Goal: Task Accomplishment & Management: Manage account settings

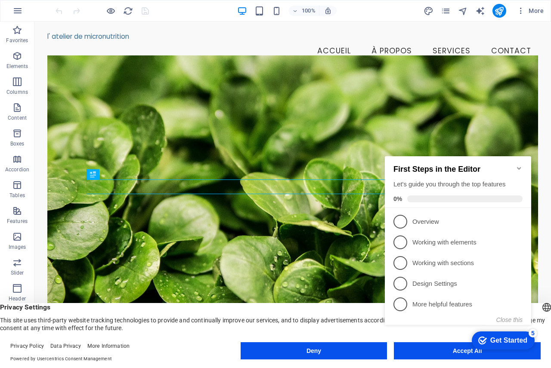
click at [517, 165] on icon "Minimize checklist" at bounding box center [518, 168] width 7 height 7
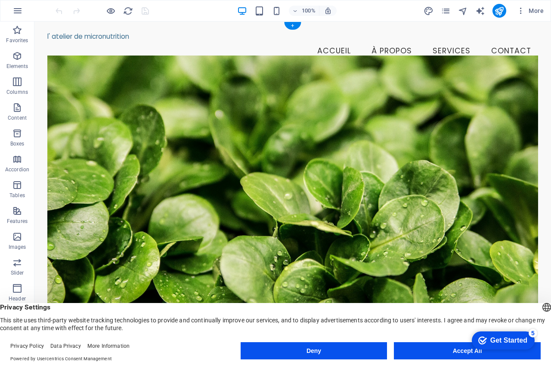
click at [217, 138] on figure at bounding box center [292, 207] width 490 height 303
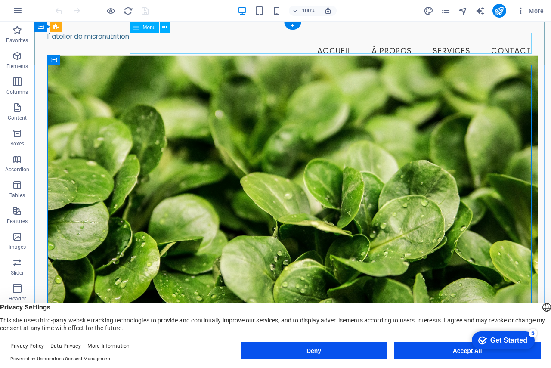
click at [257, 51] on nav "Accueil À propos Services Contact" at bounding box center [292, 51] width 490 height 22
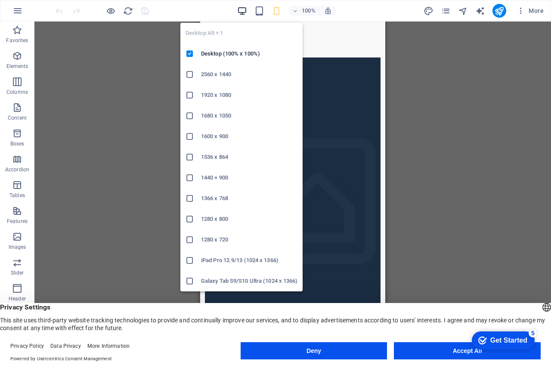
click at [0, 0] on icon "button" at bounding box center [0, 0] width 0 height 0
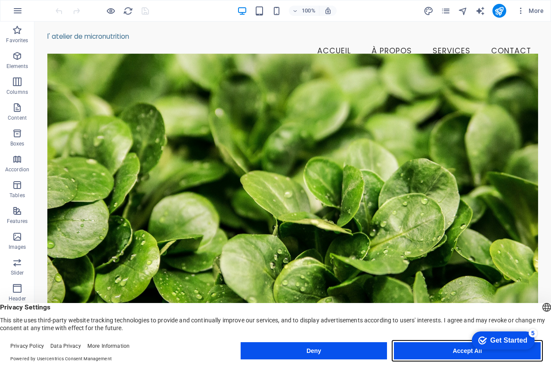
click at [398, 355] on button "Accept All" at bounding box center [467, 350] width 147 height 17
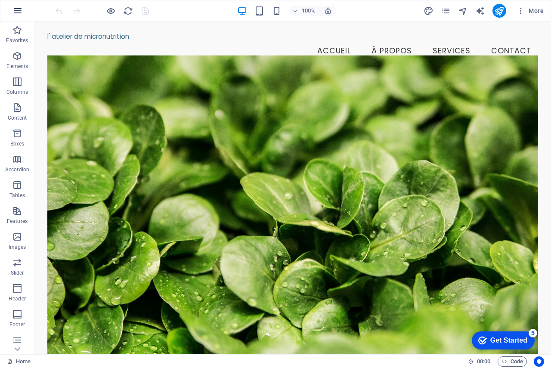
click at [0, 0] on icon "button" at bounding box center [0, 0] width 0 height 0
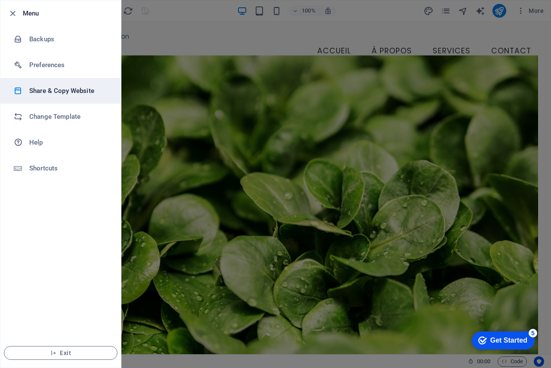
click at [81, 90] on h6 "Share & Copy Website" at bounding box center [69, 91] width 80 height 10
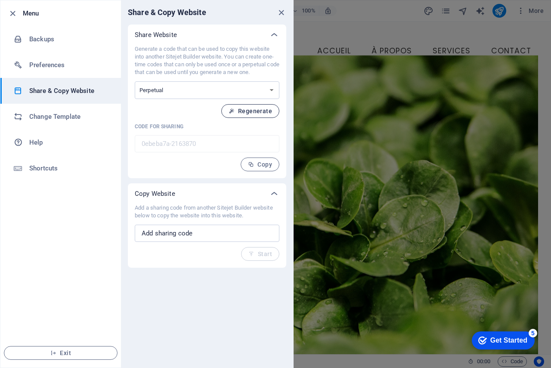
click at [253, 111] on span "Regenerate" at bounding box center [249, 111] width 43 height 7
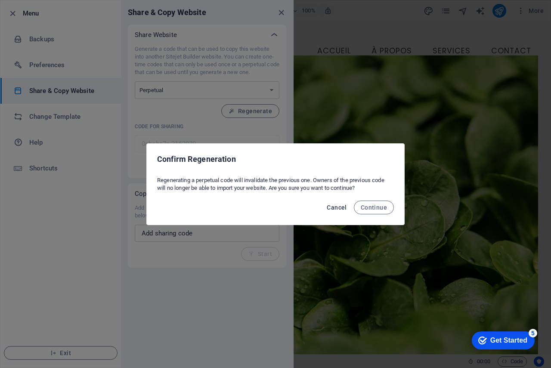
click at [340, 212] on button "Cancel" at bounding box center [336, 207] width 27 height 14
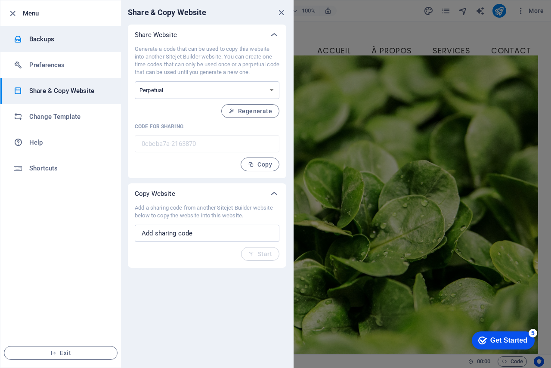
click at [65, 40] on h6 "Backups" at bounding box center [69, 39] width 80 height 10
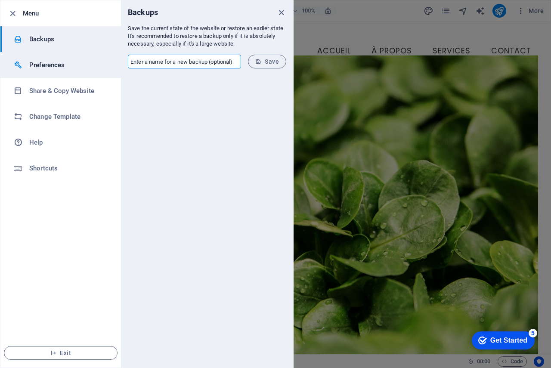
drag, startPoint x: 235, startPoint y: 62, endPoint x: 96, endPoint y: 60, distance: 139.0
click at [96, 60] on div "Menu Backups Preferences Share & Copy Website Change Template Help Shortcuts Ex…" at bounding box center [146, 184] width 293 height 368
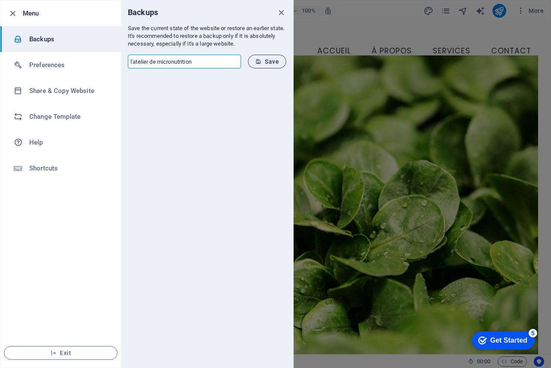
type input "l'atelier de micronutrition"
click at [273, 63] on span "Save" at bounding box center [267, 61] width 24 height 7
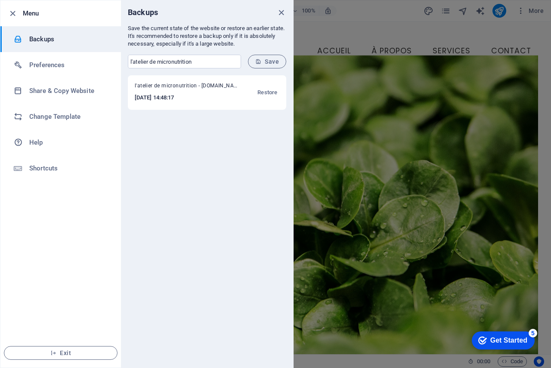
click at [537, 56] on div at bounding box center [275, 184] width 551 height 368
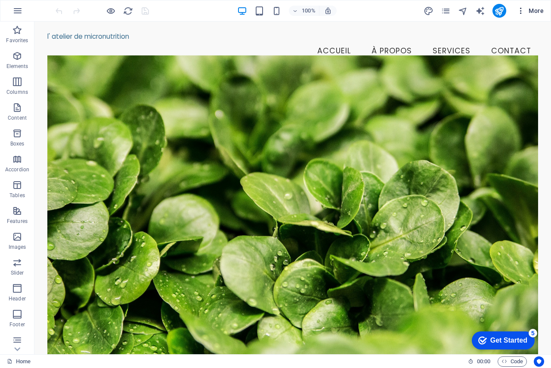
click at [527, 11] on span "More" at bounding box center [529, 10] width 27 height 9
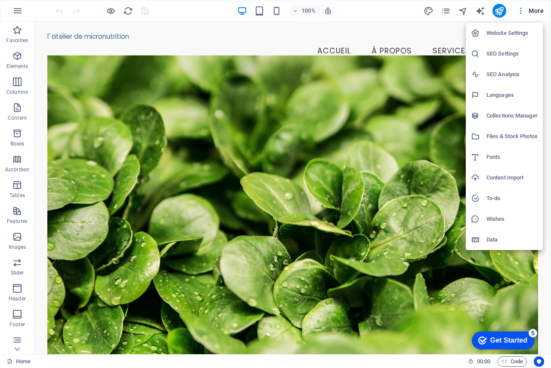
click at [530, 14] on div at bounding box center [275, 184] width 551 height 368
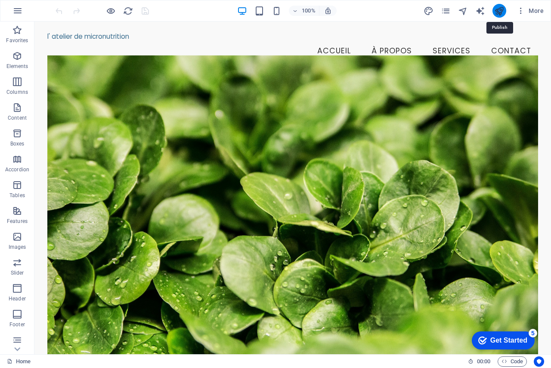
click at [501, 10] on icon "publish" at bounding box center [499, 11] width 10 height 10
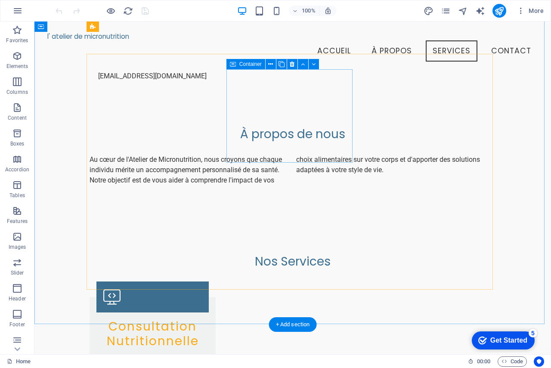
scroll to position [430, 0]
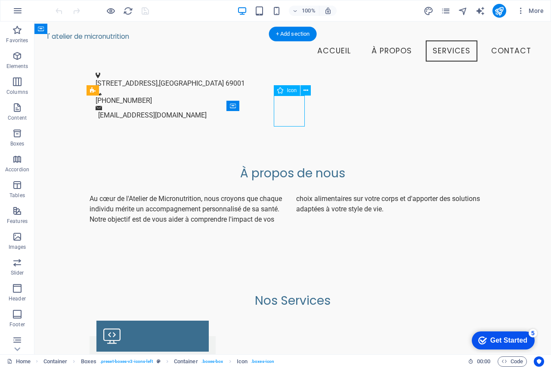
click at [161, 321] on figure at bounding box center [152, 336] width 112 height 31
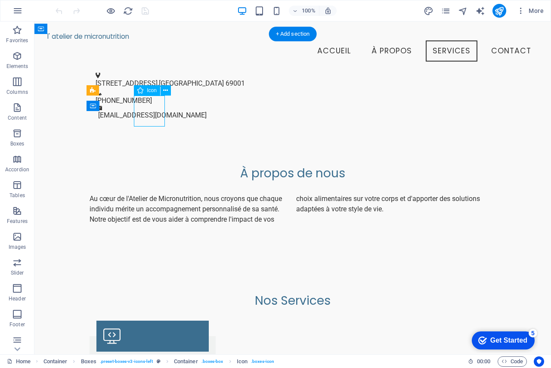
click at [160, 321] on figure at bounding box center [152, 336] width 112 height 31
click at [168, 92] on icon at bounding box center [165, 90] width 5 height 9
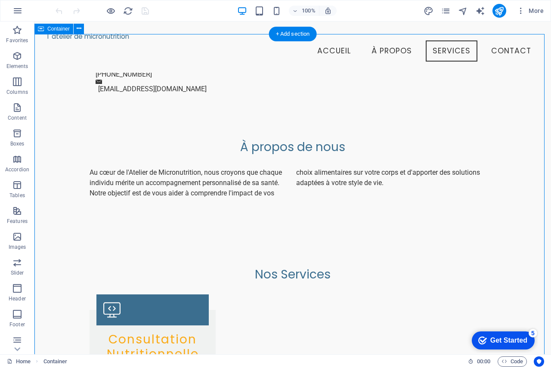
scroll to position [0, 0]
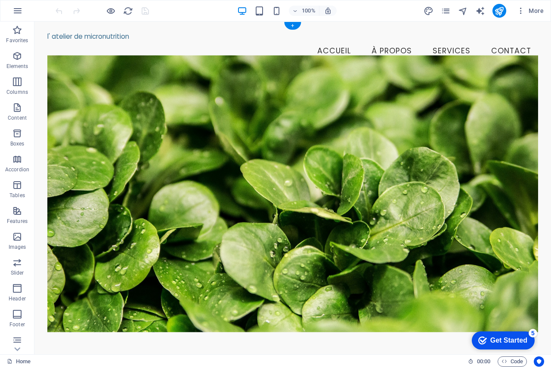
click at [145, 98] on figure at bounding box center [292, 193] width 490 height 277
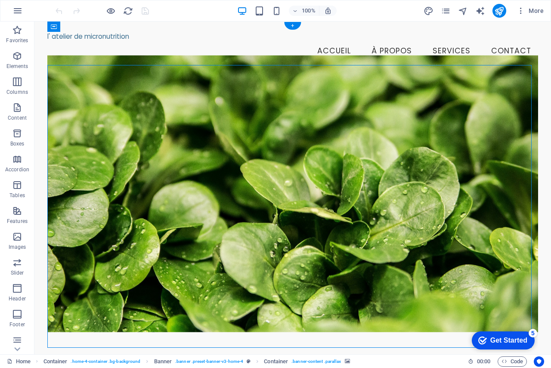
click at [112, 173] on figure at bounding box center [292, 193] width 490 height 277
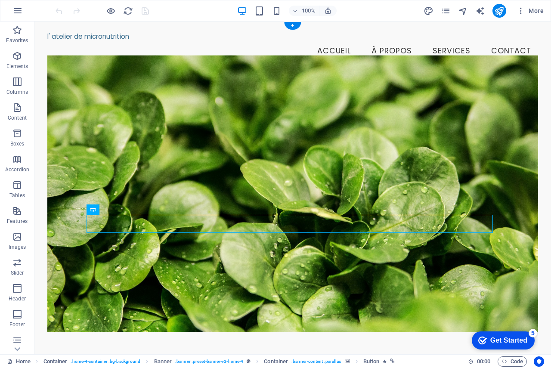
click at [389, 294] on figure at bounding box center [292, 193] width 490 height 277
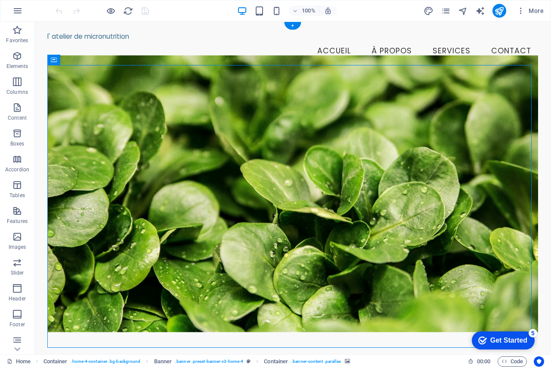
click at [170, 252] on figure at bounding box center [292, 193] width 490 height 277
click at [99, 108] on figure at bounding box center [292, 193] width 490 height 277
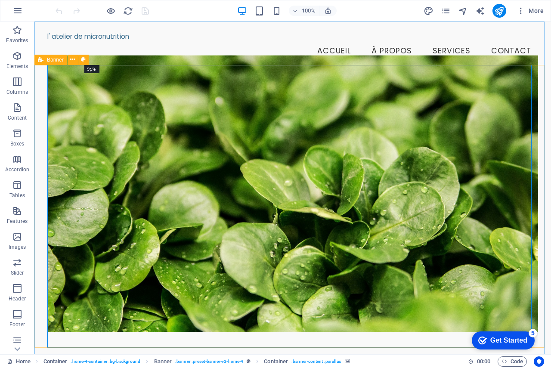
click at [0, 0] on icon at bounding box center [0, 0] width 0 height 0
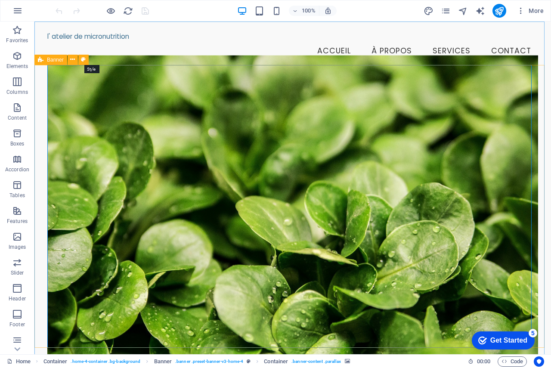
select select "preset-banner-v3-home-4"
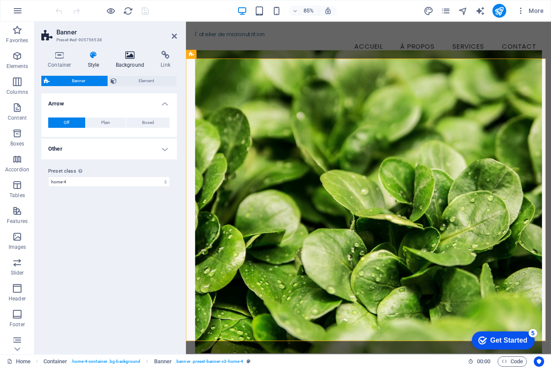
click at [128, 60] on h4 "Background" at bounding box center [131, 60] width 45 height 18
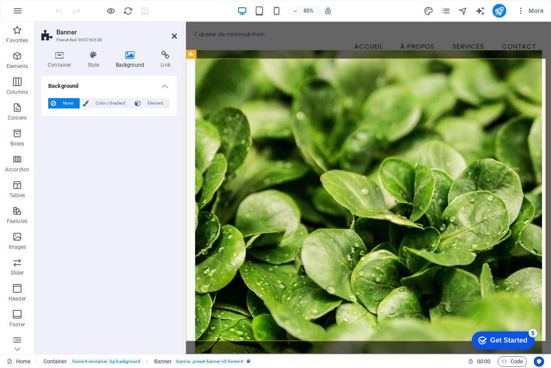
click at [173, 37] on icon at bounding box center [174, 36] width 5 height 7
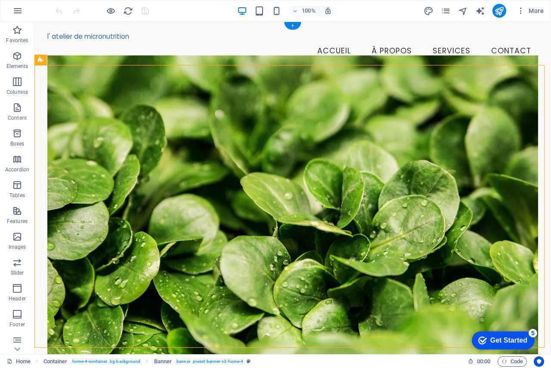
click at [57, 93] on figure at bounding box center [292, 207] width 490 height 303
